Goal: Information Seeking & Learning: Learn about a topic

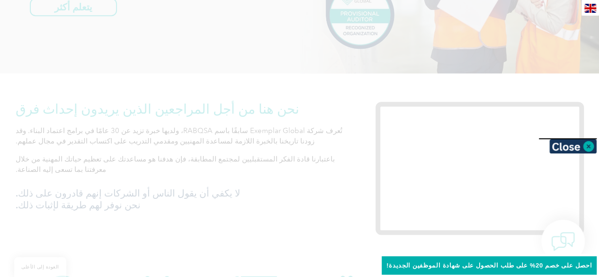
scroll to position [265, 0]
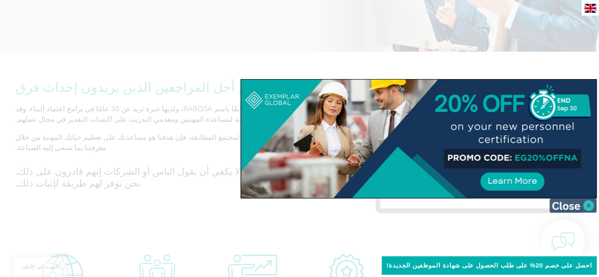
click at [589, 204] on img at bounding box center [572, 205] width 47 height 14
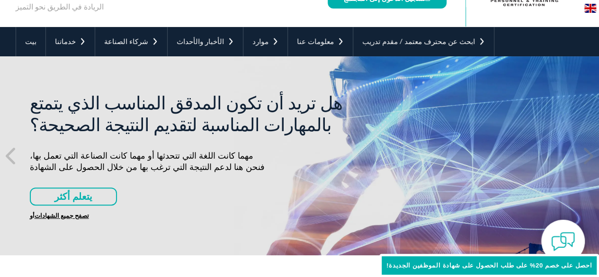
scroll to position [41, 0]
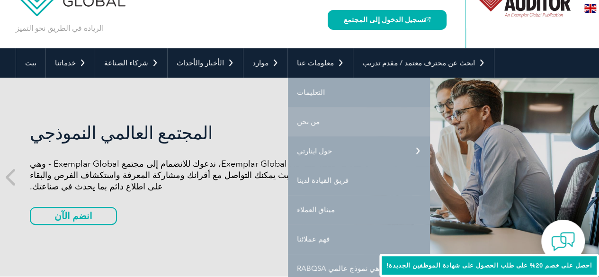
click at [297, 124] on font "من نحن" at bounding box center [308, 121] width 23 height 9
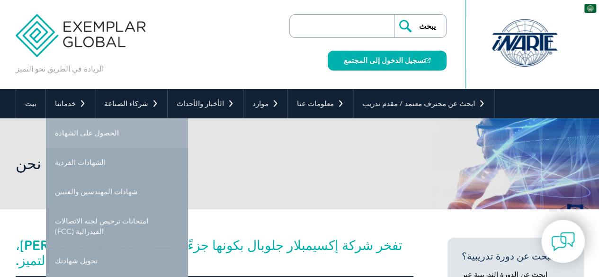
click at [76, 128] on link "الحصول على الشهادة" at bounding box center [117, 132] width 142 height 29
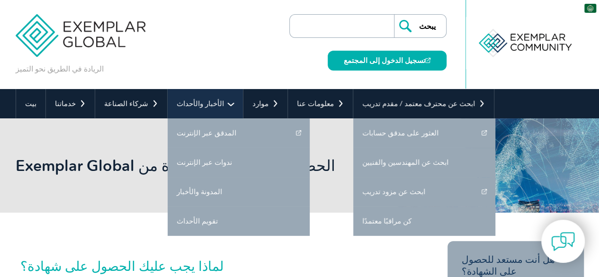
click at [169, 92] on link "الأخبار والأحداث" at bounding box center [205, 103] width 75 height 29
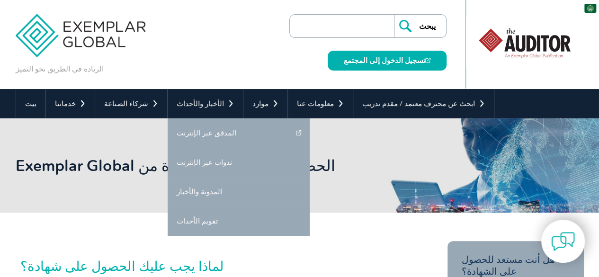
click at [378, 39] on div "تسجيل الدخول إلى المجتمع" at bounding box center [385, 54] width 124 height 33
